Goal: Information Seeking & Learning: Learn about a topic

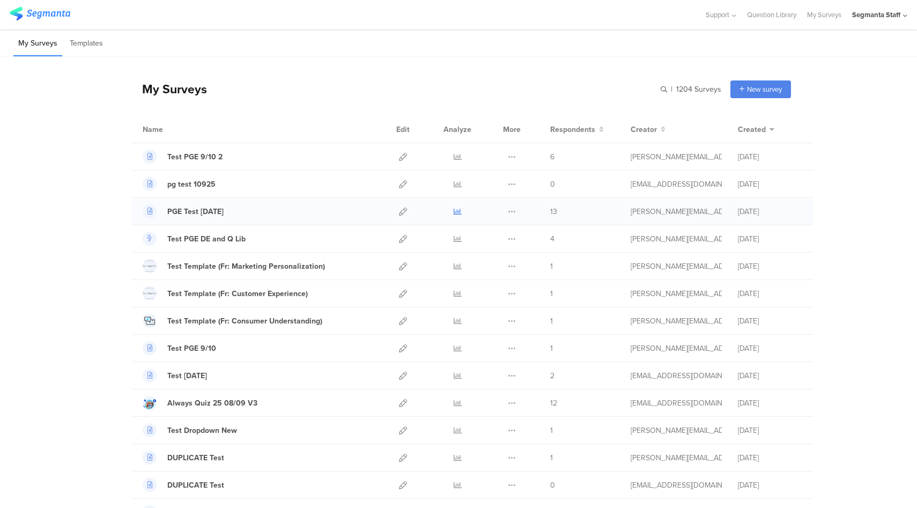
click at [454, 209] on icon at bounding box center [458, 211] width 8 height 8
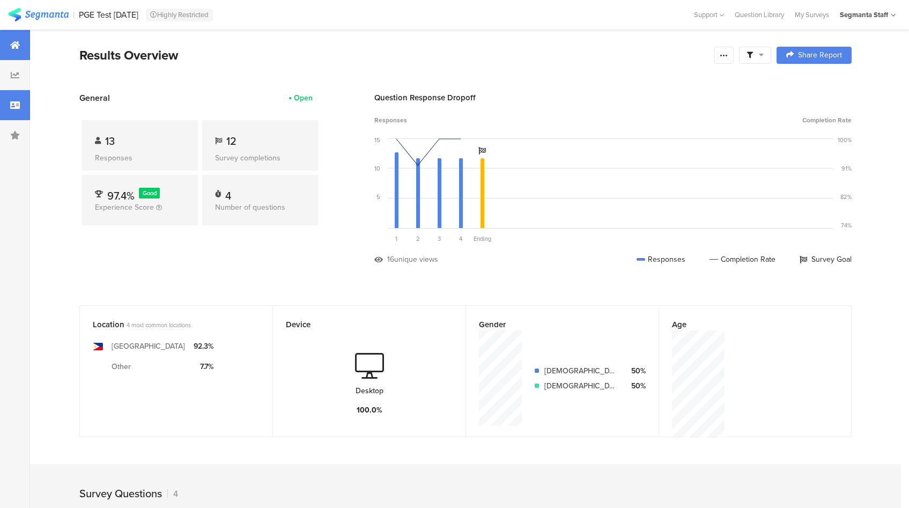
click at [5, 109] on div at bounding box center [15, 105] width 30 height 30
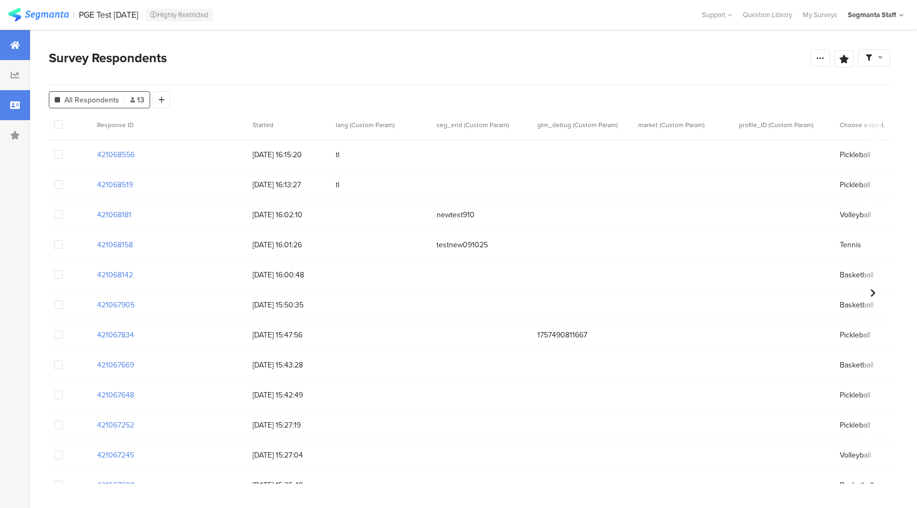
click at [8, 48] on div at bounding box center [15, 45] width 30 height 30
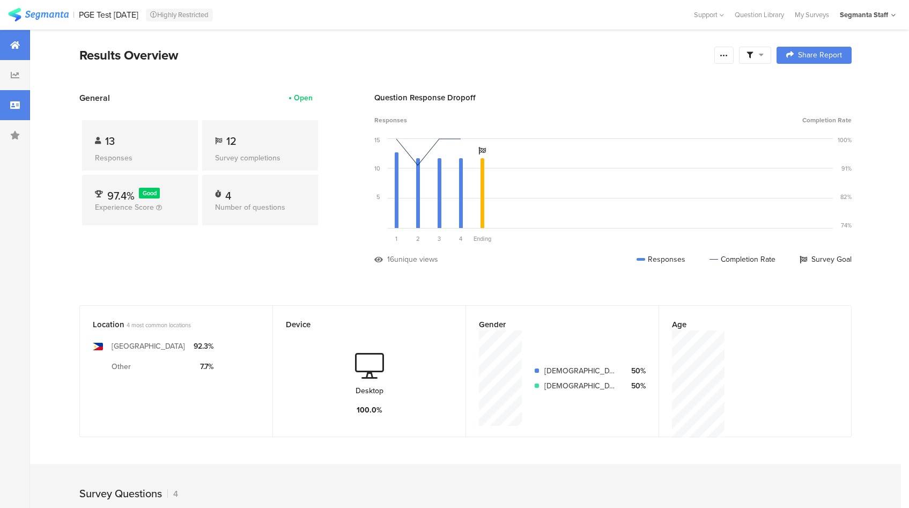
click at [22, 105] on div at bounding box center [15, 105] width 30 height 30
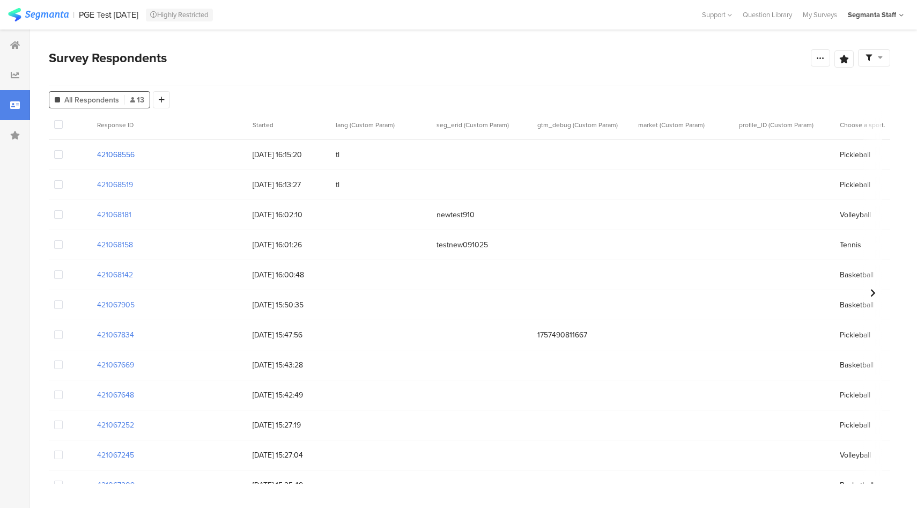
click at [129, 154] on section "421068556" at bounding box center [116, 154] width 38 height 11
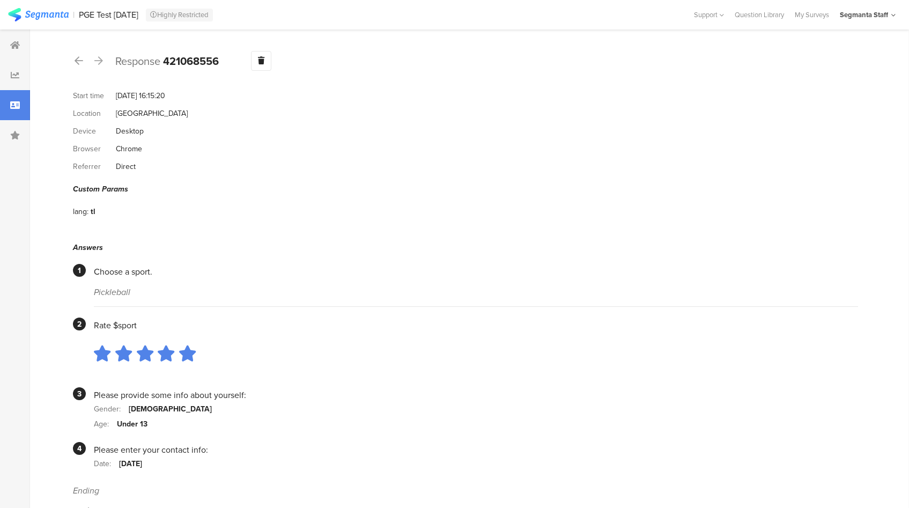
click at [72, 63] on section "Response 421068556 Warning Delete Cancel Start time Sep 10, 2025 at 16:15:20 Lo…" at bounding box center [465, 283] width 871 height 509
click at [77, 58] on icon at bounding box center [79, 61] width 9 height 10
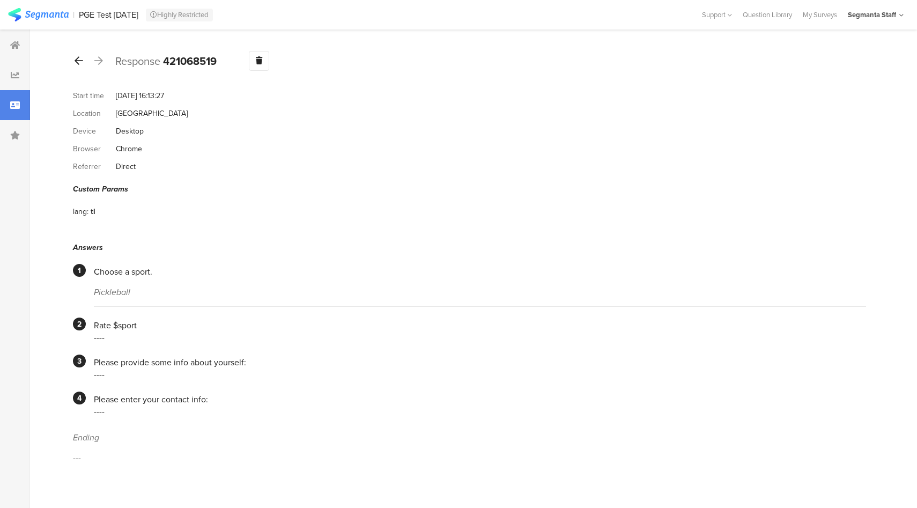
click at [77, 58] on icon at bounding box center [79, 61] width 9 height 10
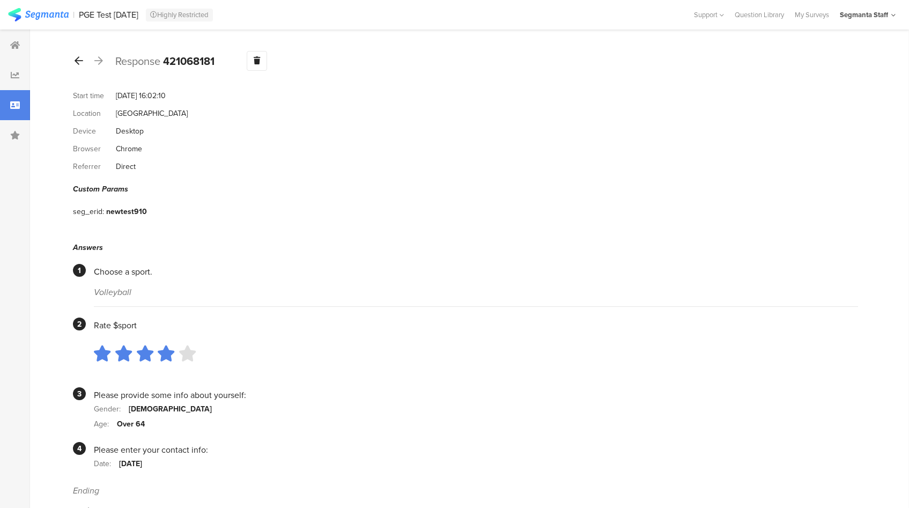
click at [77, 58] on icon at bounding box center [79, 61] width 9 height 10
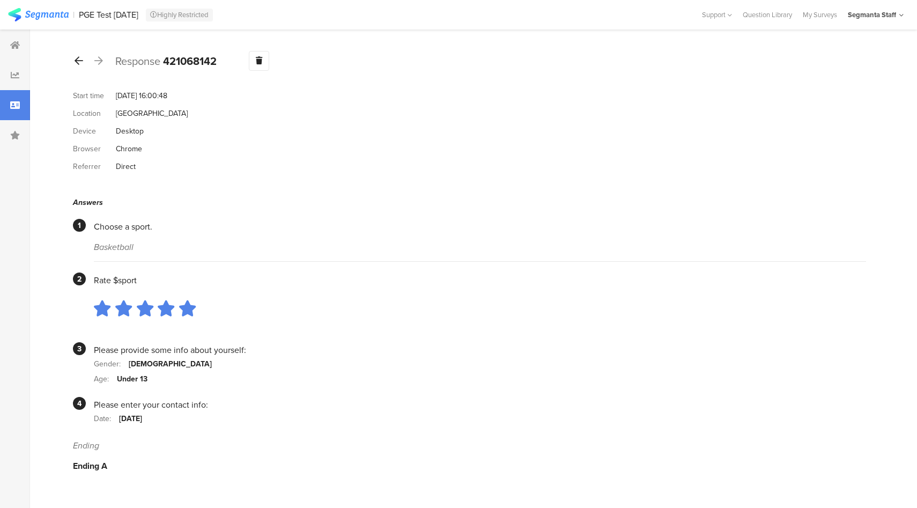
click at [77, 58] on icon at bounding box center [79, 61] width 9 height 10
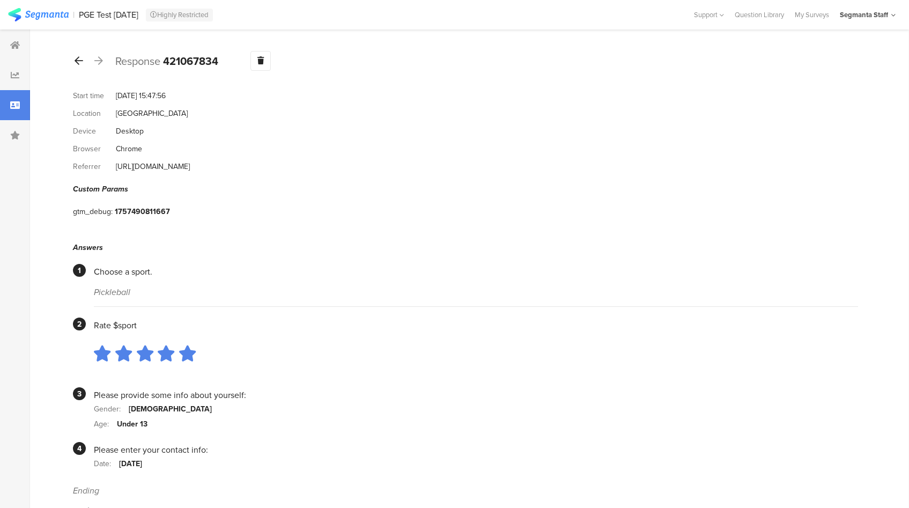
click at [77, 58] on icon at bounding box center [79, 61] width 9 height 10
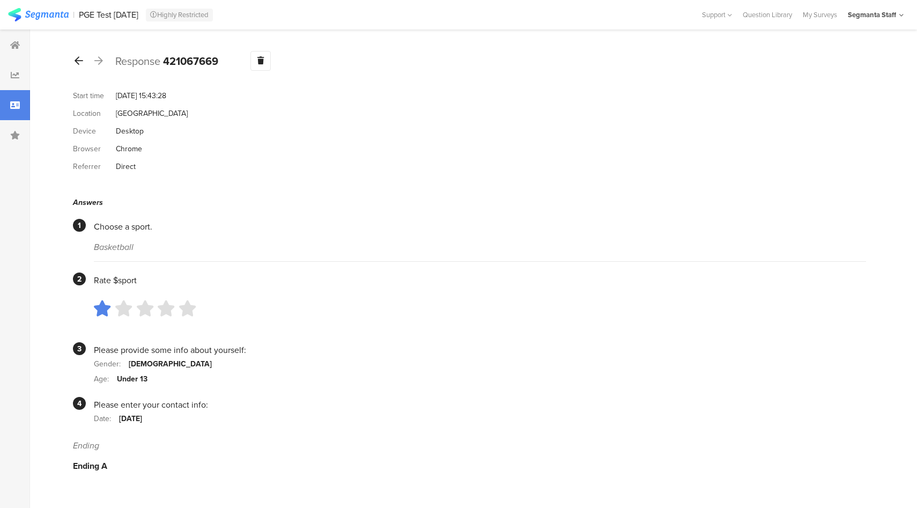
click at [77, 58] on icon at bounding box center [79, 61] width 9 height 10
